Goal: Navigation & Orientation: Find specific page/section

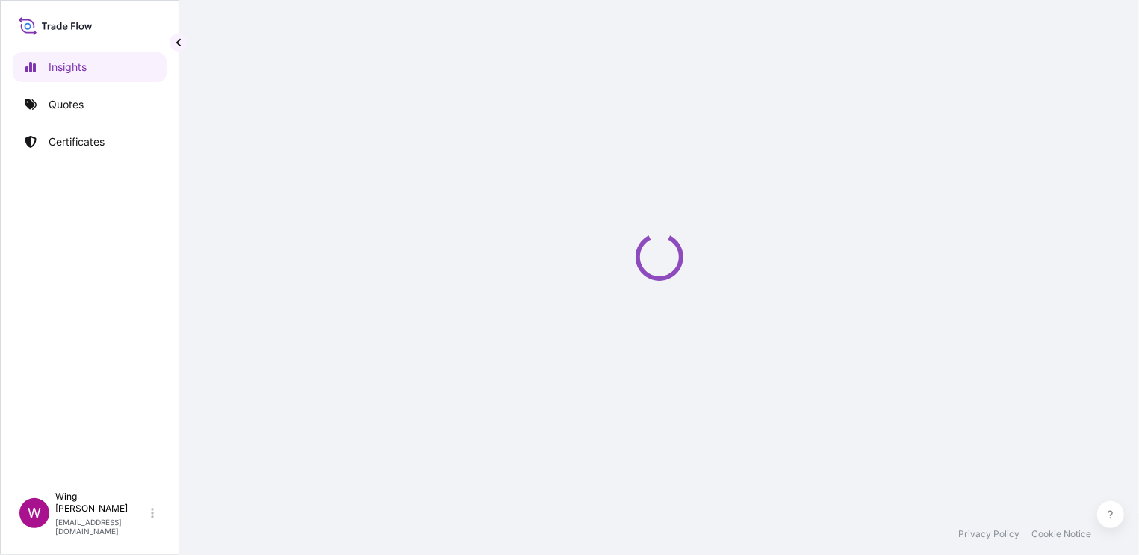
select select "2025"
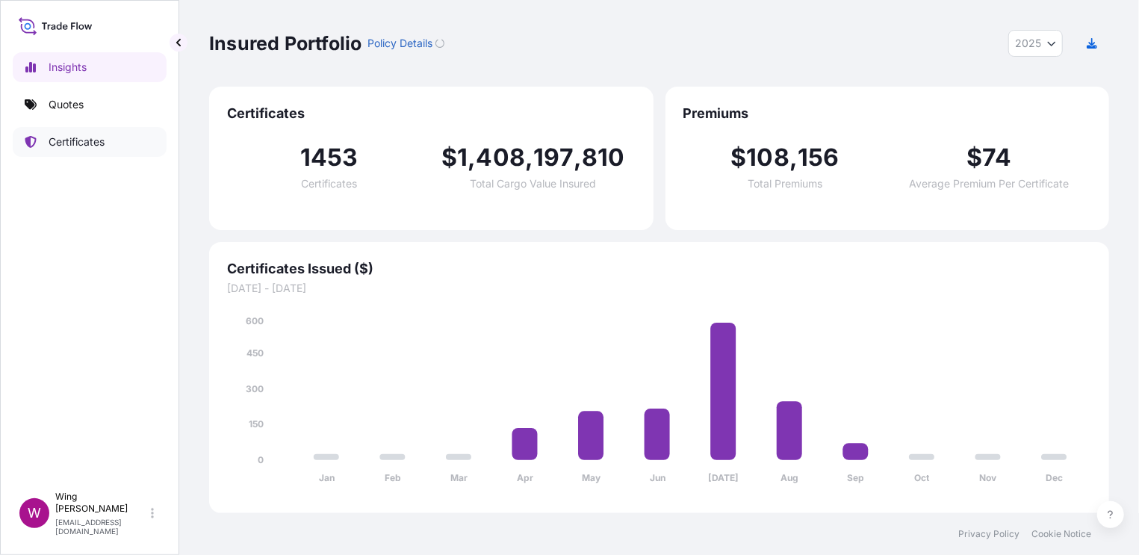
click at [93, 143] on p "Certificates" at bounding box center [77, 141] width 56 height 15
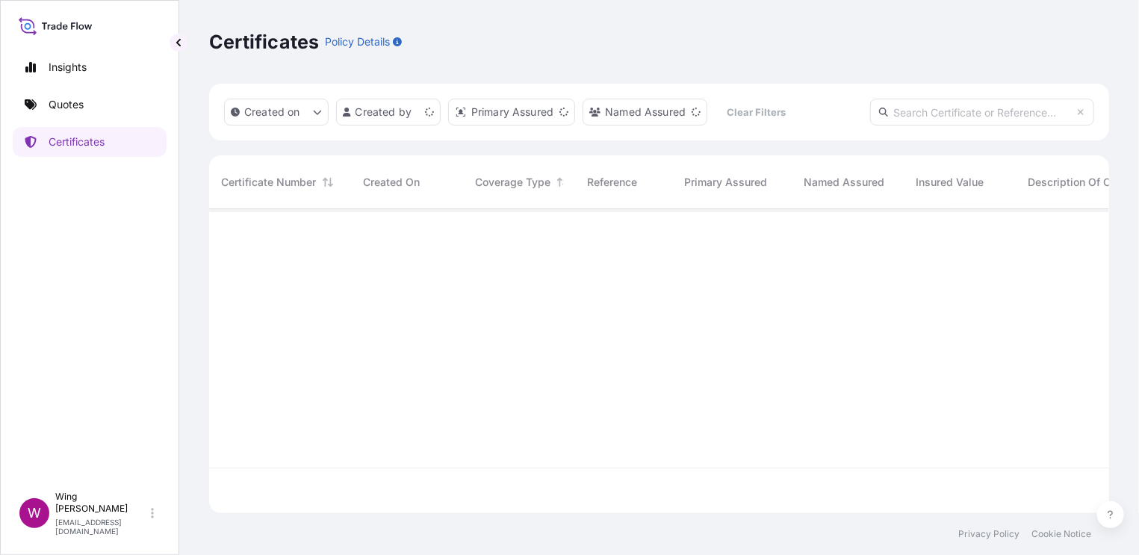
scroll to position [297, 885]
click at [68, 65] on p "Insights" at bounding box center [68, 67] width 38 height 15
select select "2025"
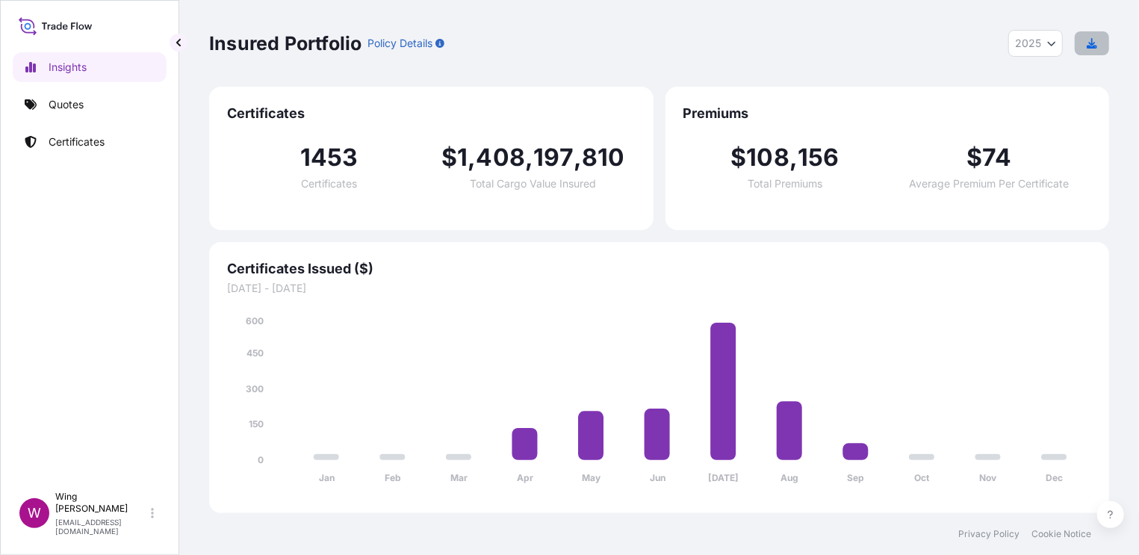
click at [1100, 44] on button "button" at bounding box center [1092, 43] width 34 height 24
